Goal: Entertainment & Leisure: Browse casually

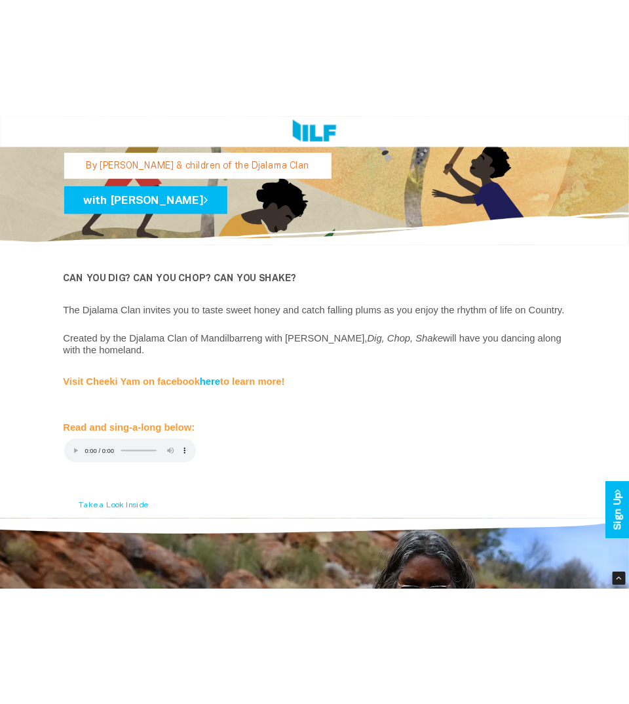
scroll to position [236, 0]
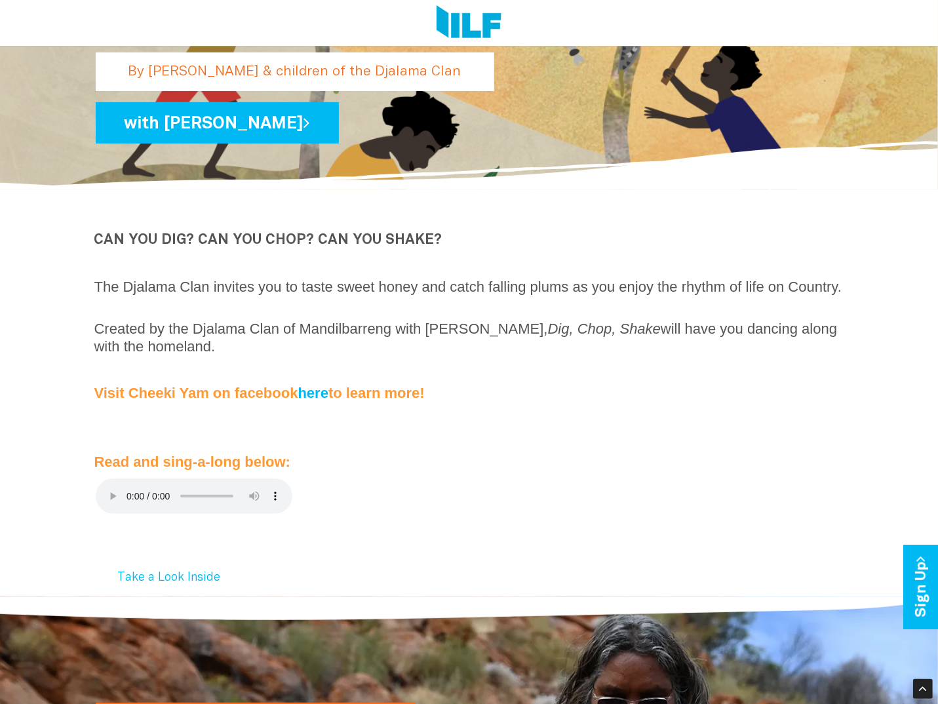
click at [570, 337] on icon "Dig, Chop, Shake" at bounding box center [604, 329] width 113 height 16
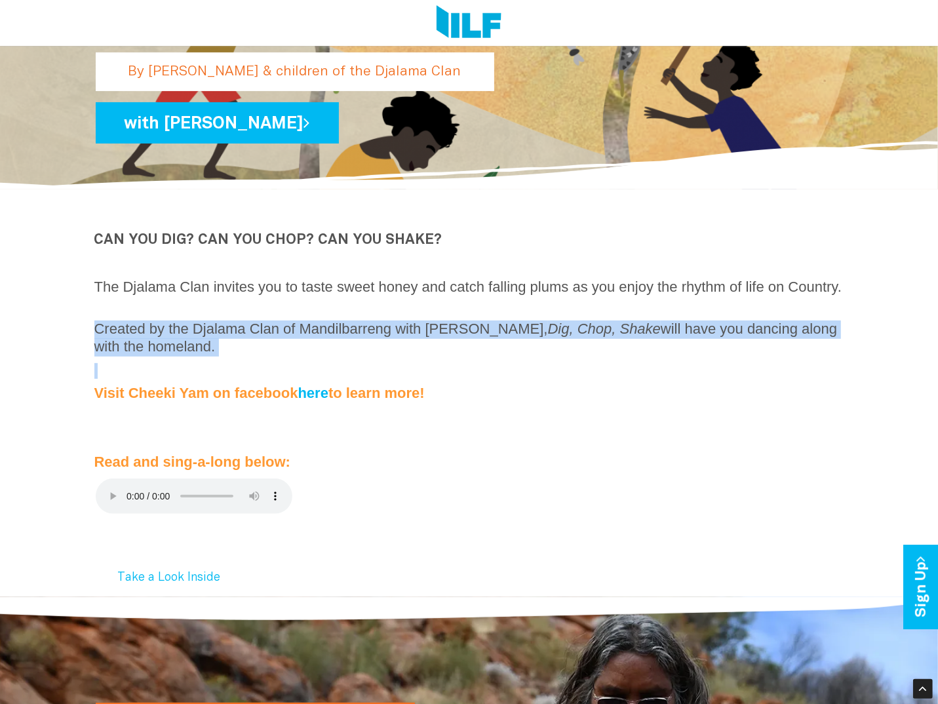
click at [570, 337] on icon "Dig, Chop, Shake" at bounding box center [604, 329] width 113 height 16
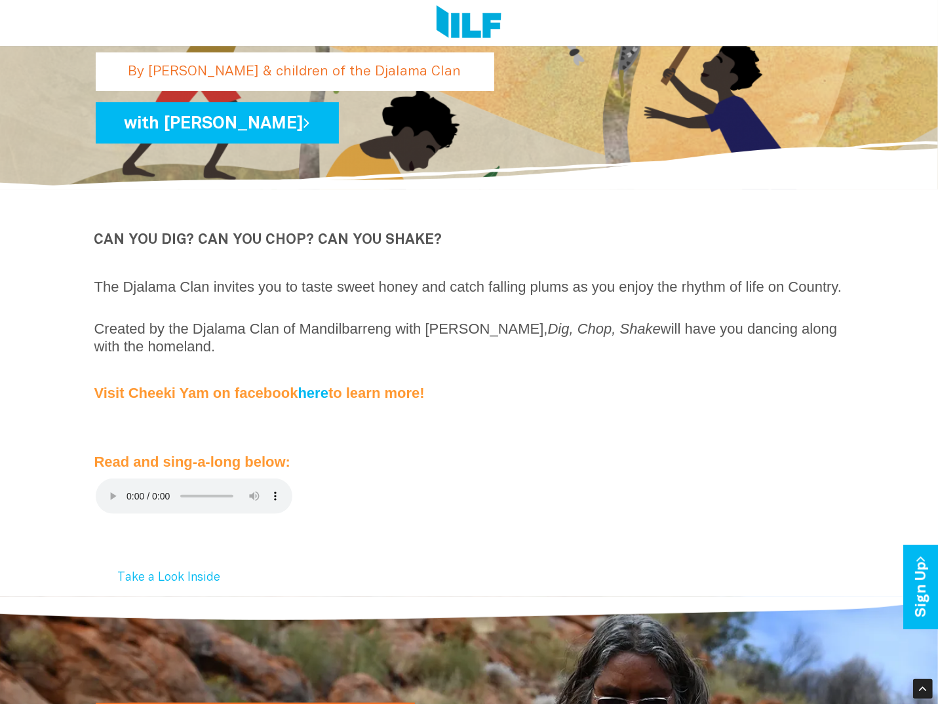
click at [570, 337] on icon "Dig, Chop, Shake" at bounding box center [604, 329] width 113 height 16
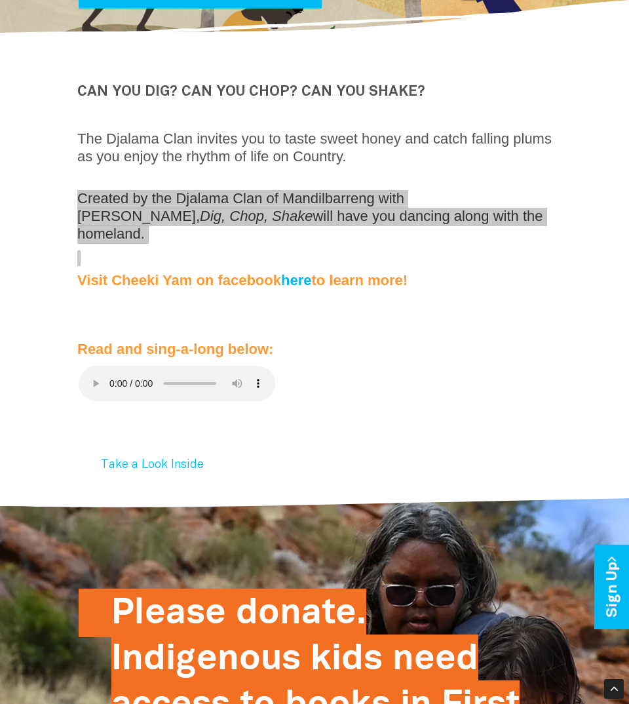
scroll to position [0, 0]
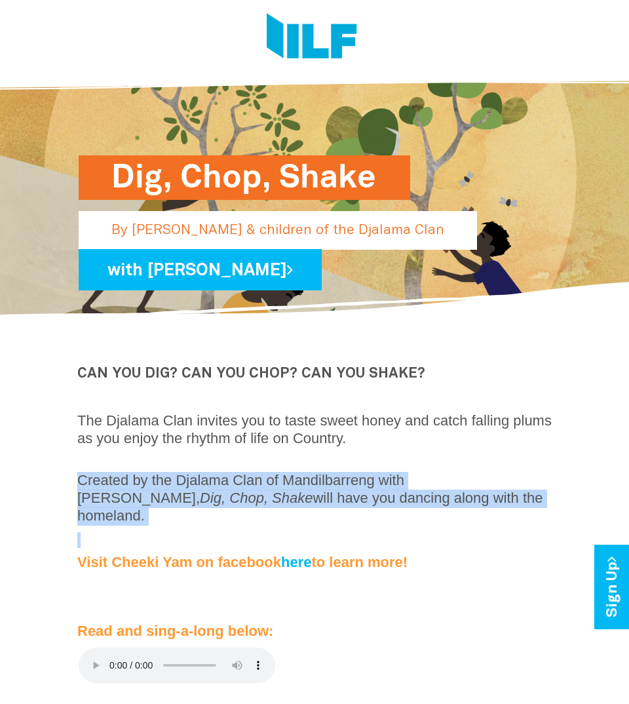
click at [338, 401] on p at bounding box center [314, 397] width 475 height 17
